Goal: Information Seeking & Learning: Understand process/instructions

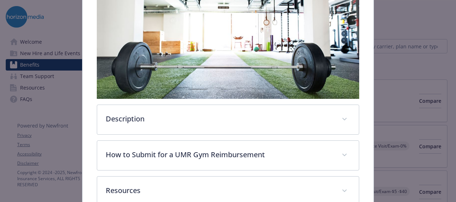
scroll to position [184, 0]
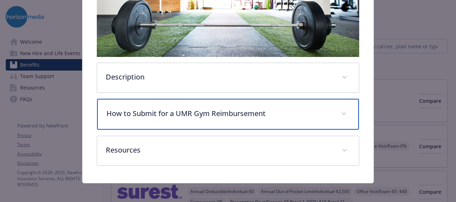
click at [342, 113] on icon "details for plan Physical Wellbeing - UMR Gym Reimbursements - Gym / Health / F…" at bounding box center [344, 114] width 4 height 3
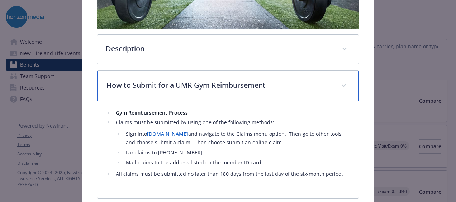
scroll to position [220, 0]
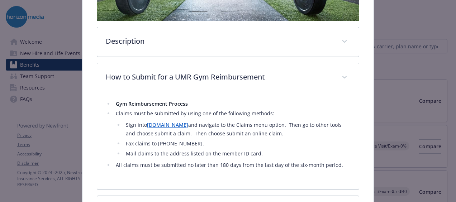
click at [159, 122] on link "[DOMAIN_NAME]" at bounding box center [167, 125] width 41 height 7
click at [154, 122] on link "[DOMAIN_NAME]" at bounding box center [167, 125] width 41 height 7
